Goal: Navigation & Orientation: Understand site structure

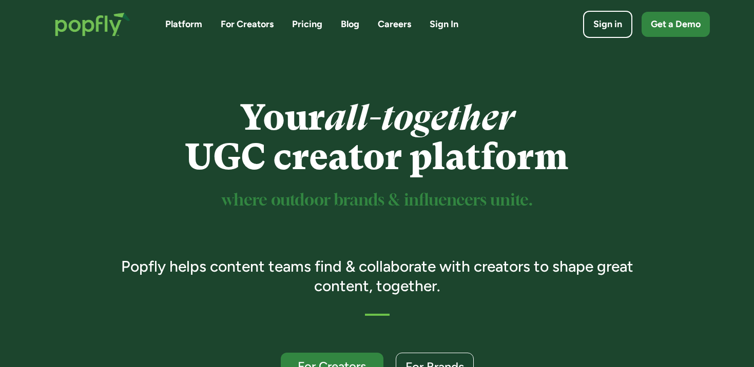
click at [302, 27] on link "Pricing" at bounding box center [307, 24] width 30 height 13
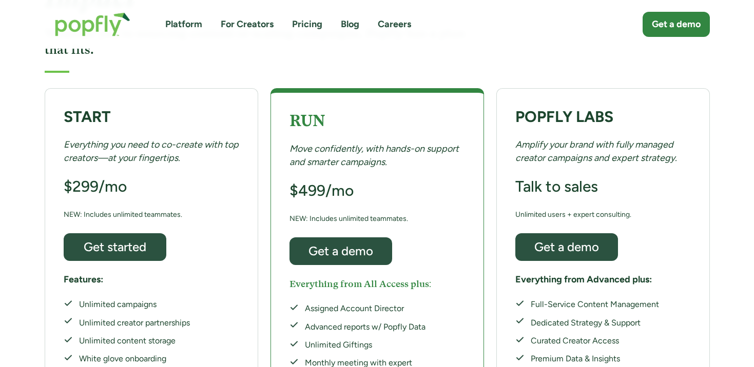
scroll to position [170, 0]
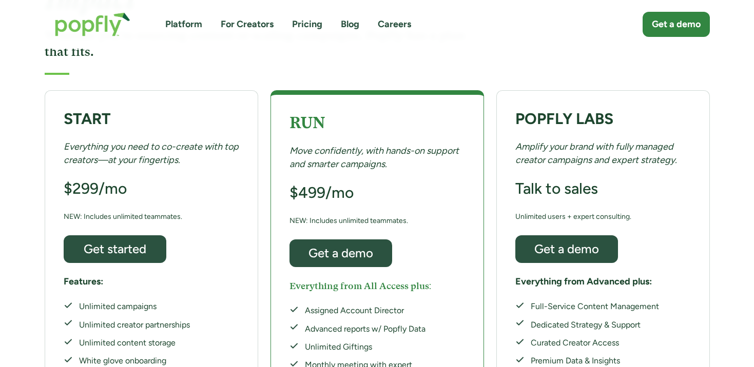
click at [257, 25] on link "For Creators" at bounding box center [247, 24] width 53 height 13
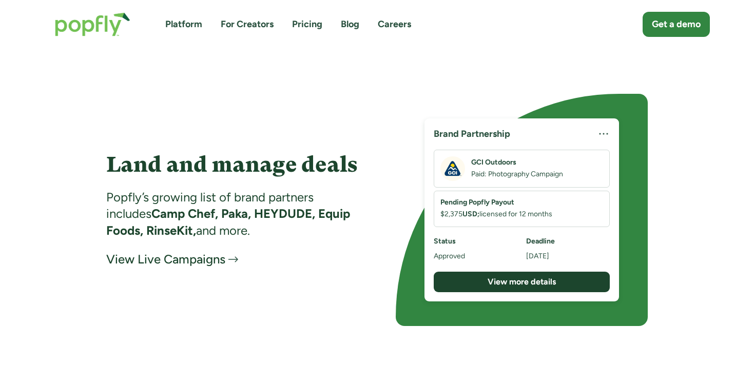
scroll to position [1614, 0]
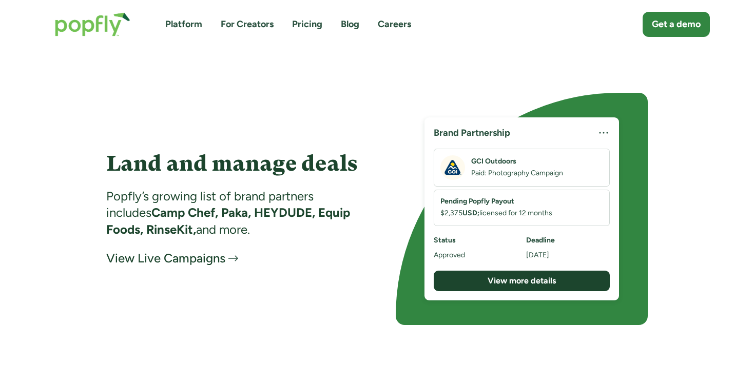
click at [191, 29] on link "Platform" at bounding box center [183, 24] width 37 height 13
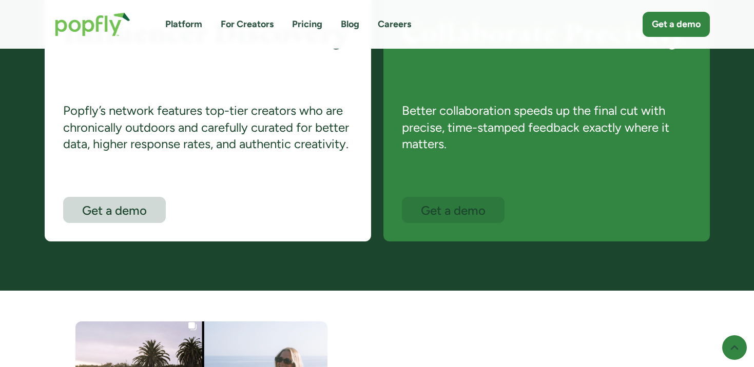
scroll to position [663, 0]
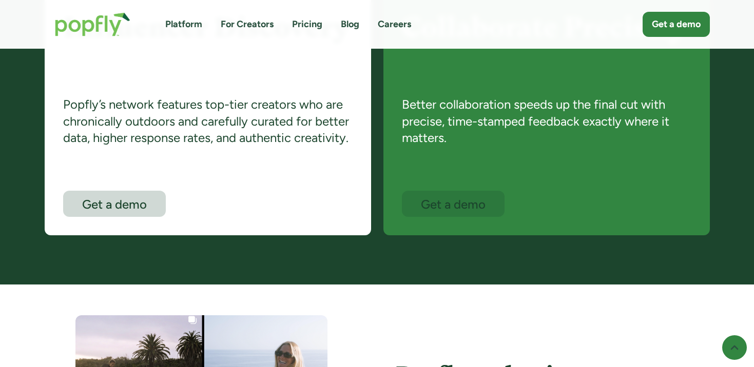
click at [315, 25] on link "Pricing" at bounding box center [307, 24] width 30 height 13
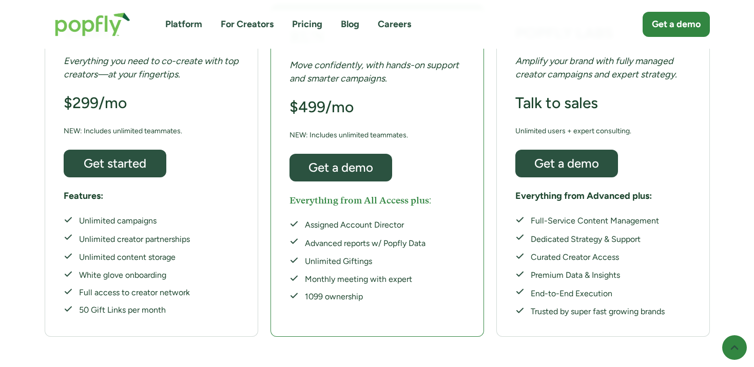
scroll to position [257, 0]
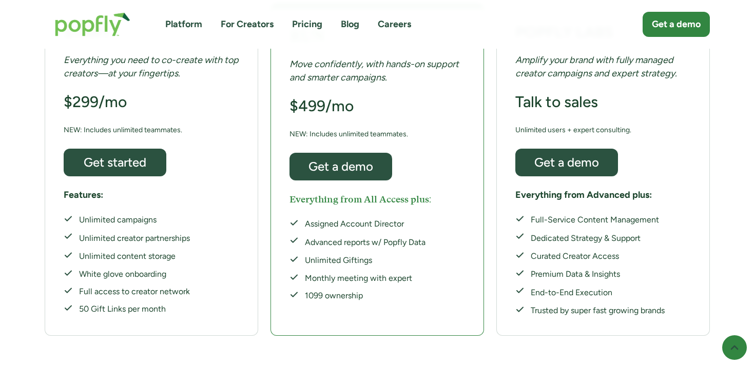
click at [390, 25] on link "Careers" at bounding box center [394, 24] width 33 height 13
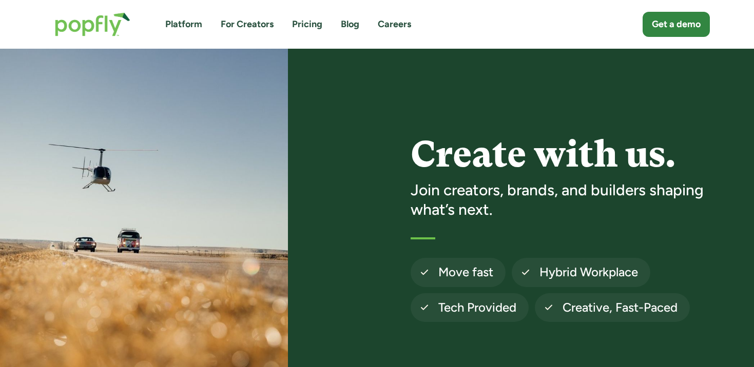
click at [85, 22] on img "home" at bounding box center [93, 24] width 96 height 45
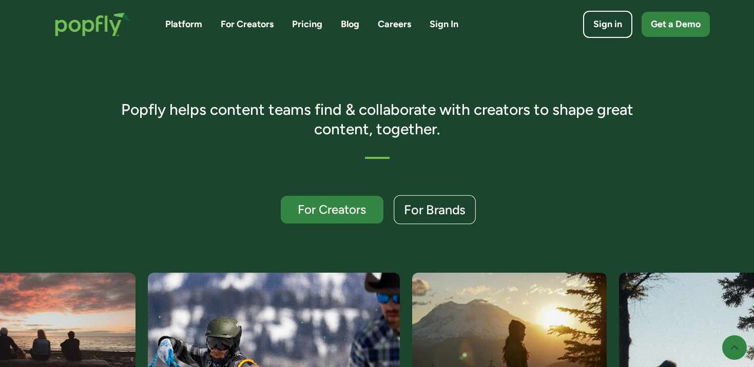
click at [428, 209] on div "For Brands" at bounding box center [435, 210] width 62 height 13
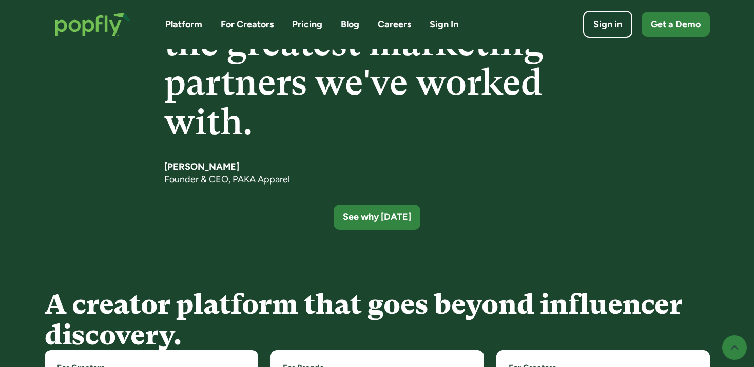
scroll to position [1709, 0]
